Goal: Information Seeking & Learning: Learn about a topic

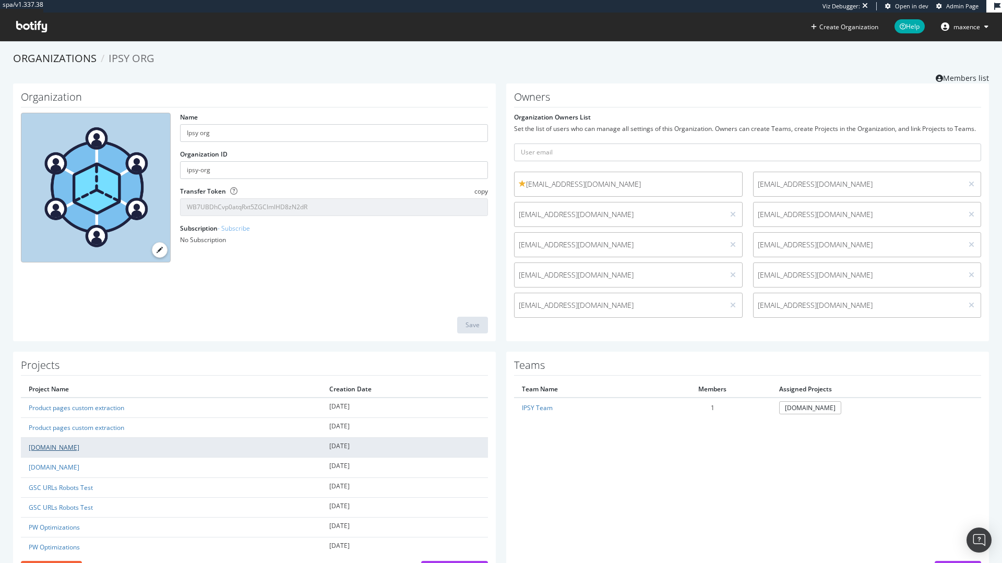
click at [43, 449] on link "[DOMAIN_NAME]" at bounding box center [54, 447] width 51 height 9
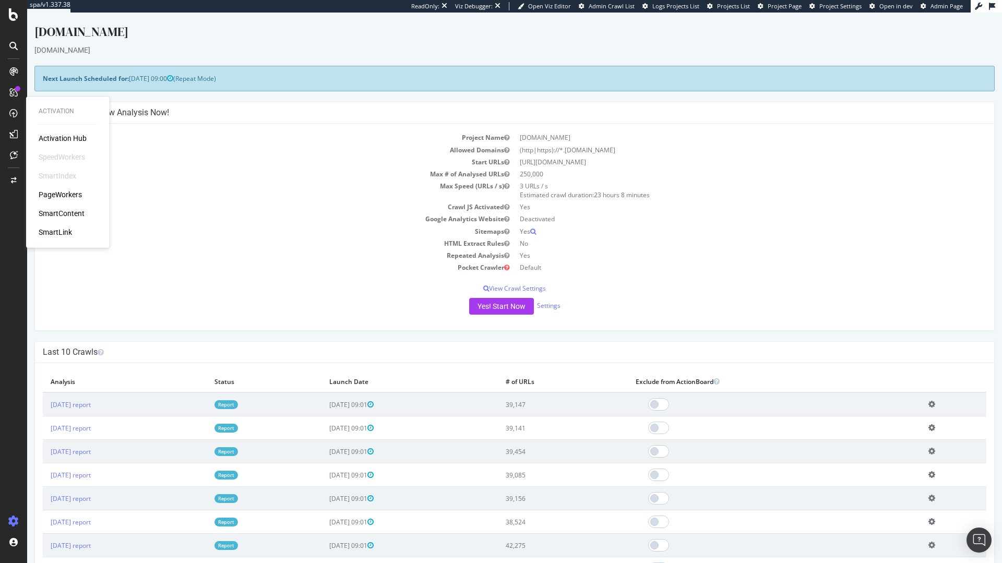
click at [59, 173] on div "SmartIndex" at bounding box center [58, 176] width 38 height 10
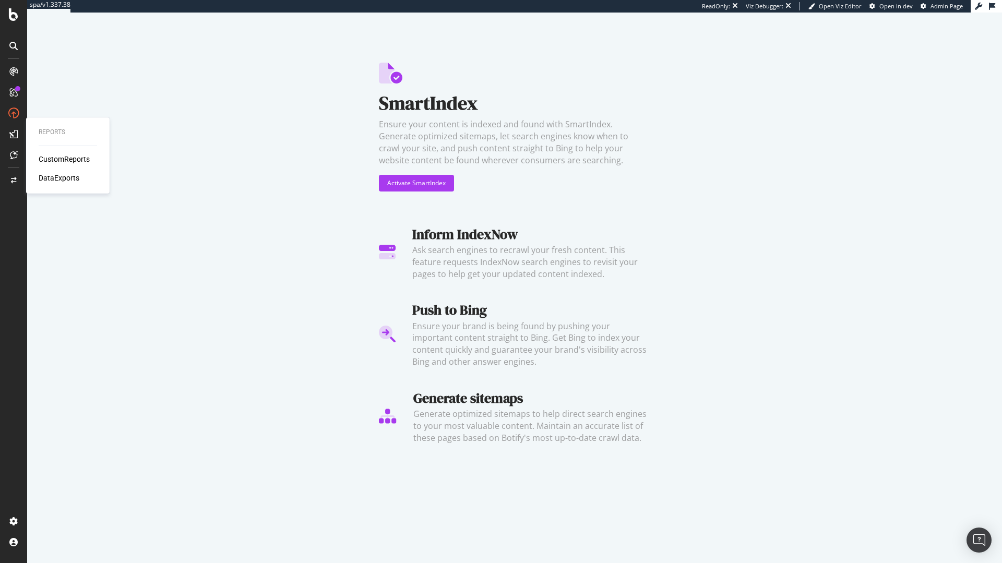
click at [57, 178] on div "DataExports" at bounding box center [59, 178] width 41 height 10
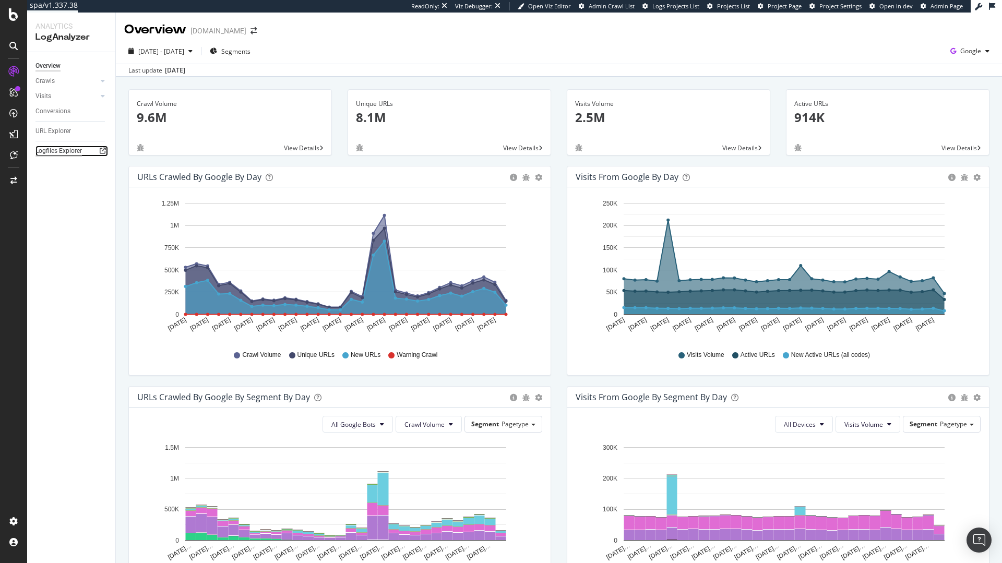
click at [55, 150] on div "Logfiles Explorer" at bounding box center [58, 151] width 46 height 11
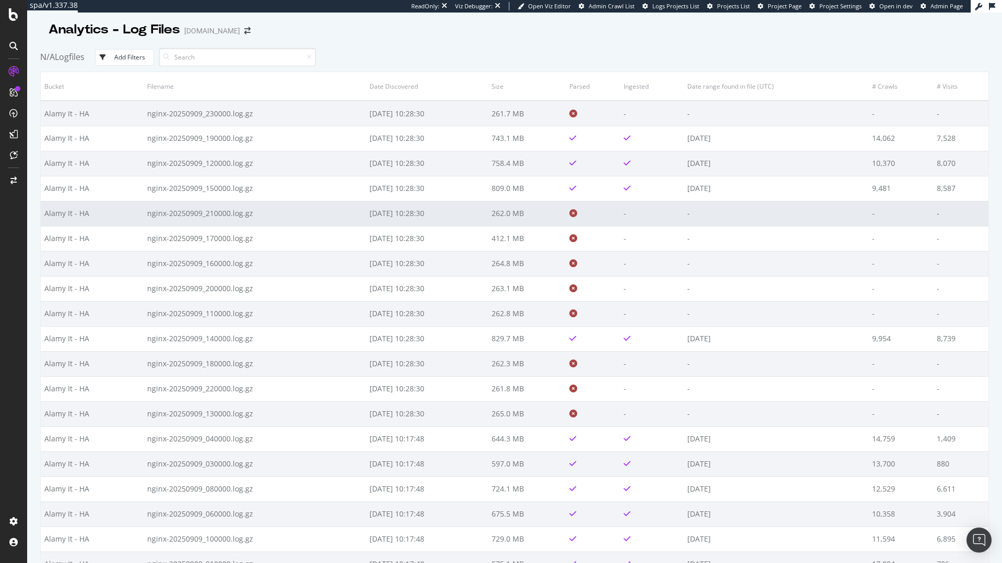
click at [594, 221] on td at bounding box center [593, 213] width 54 height 25
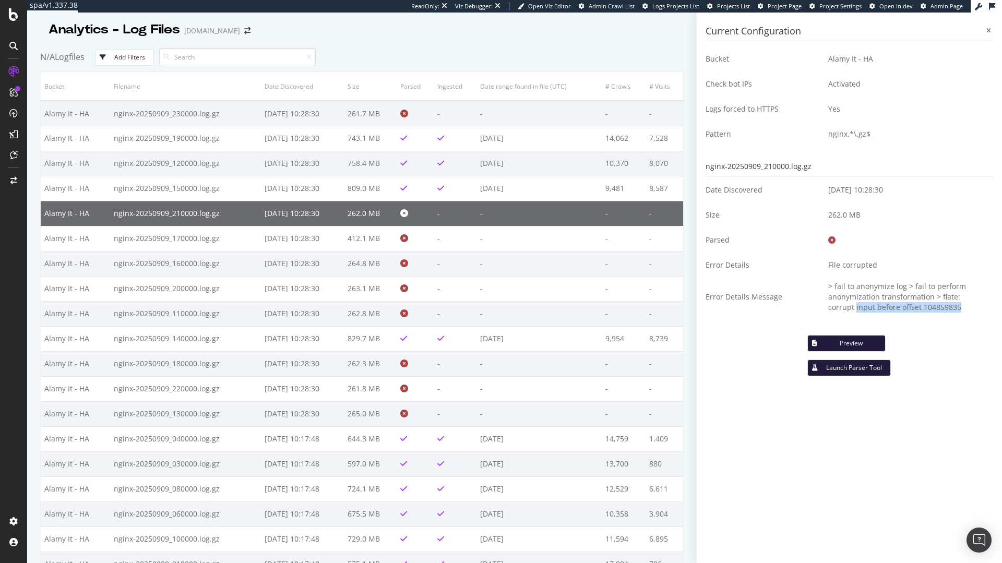
drag, startPoint x: 829, startPoint y: 309, endPoint x: 909, endPoint y: 324, distance: 81.2
click at [909, 324] on div "Date Discovered [DATE] 10:28:30 Size 262.0 MB Parsed Error Details File corrupt…" at bounding box center [850, 252] width 288 height 150
click at [909, 325] on div "Date Discovered [DATE] 10:28:30 Size 262.0 MB Parsed Error Details File corrupt…" at bounding box center [850, 252] width 288 height 150
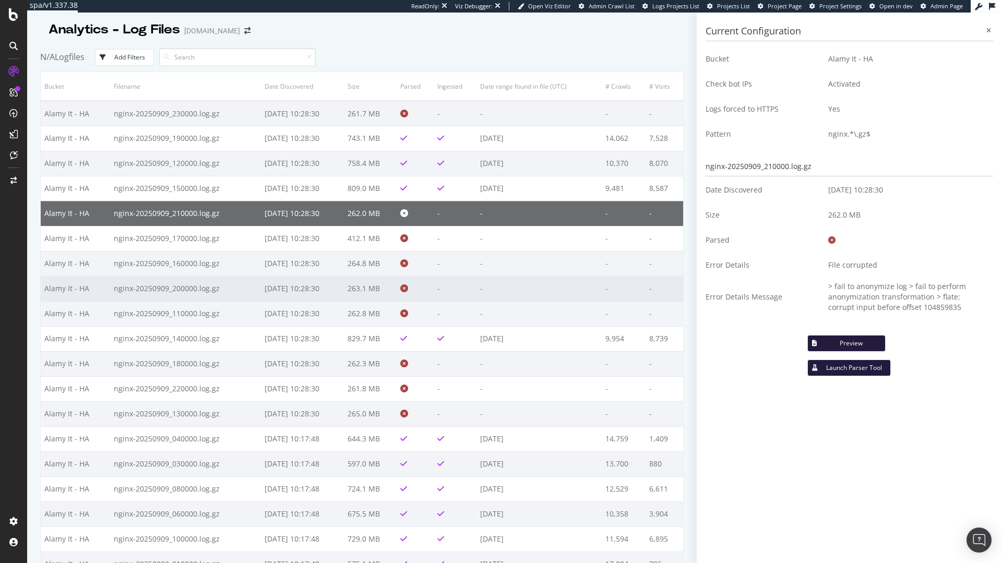
click at [503, 300] on td "-" at bounding box center [538, 288] width 125 height 25
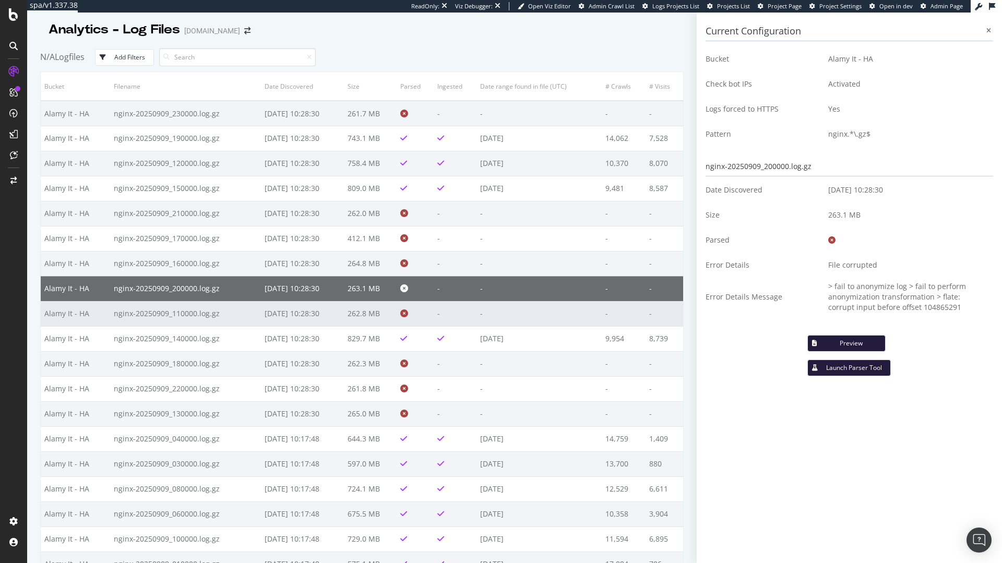
click at [495, 318] on td "-" at bounding box center [538, 313] width 125 height 25
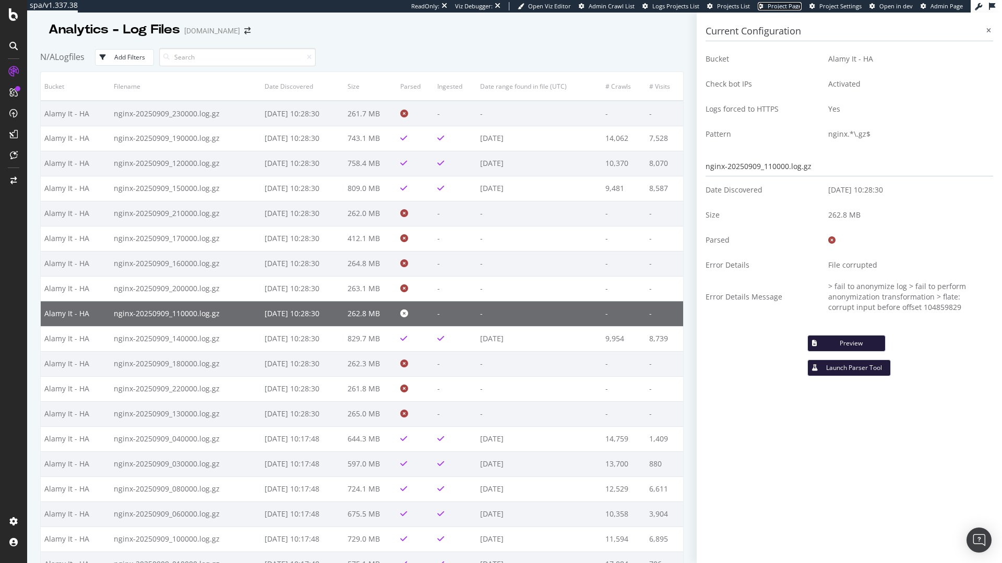
click at [785, 7] on span "Project Page" at bounding box center [785, 6] width 34 height 8
